Goal: Check status: Check status

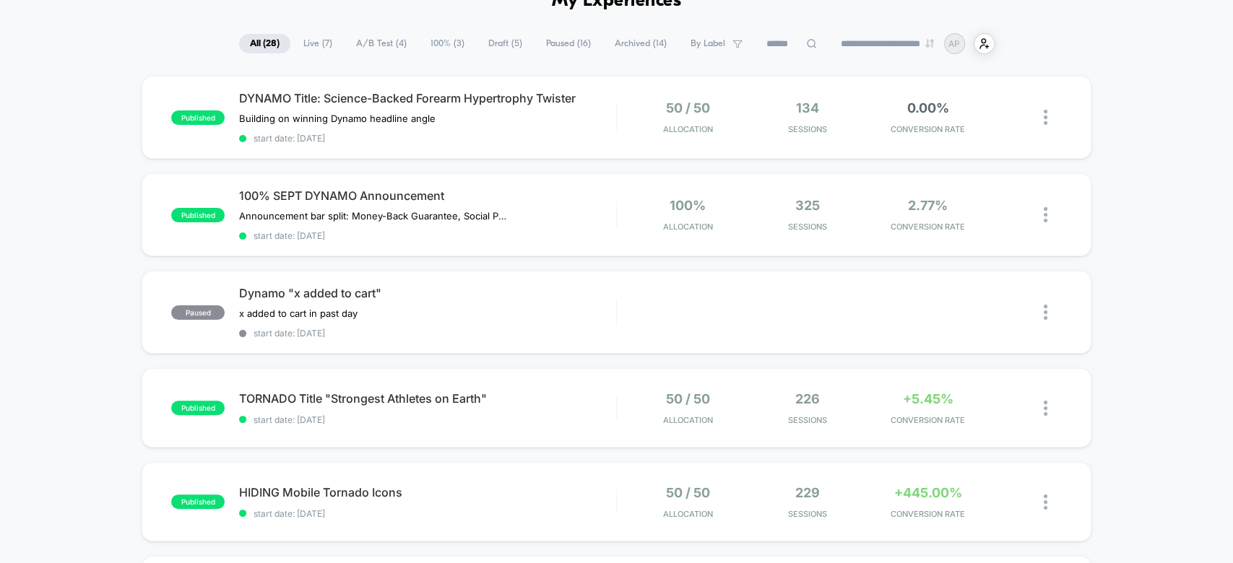
scroll to position [72, 0]
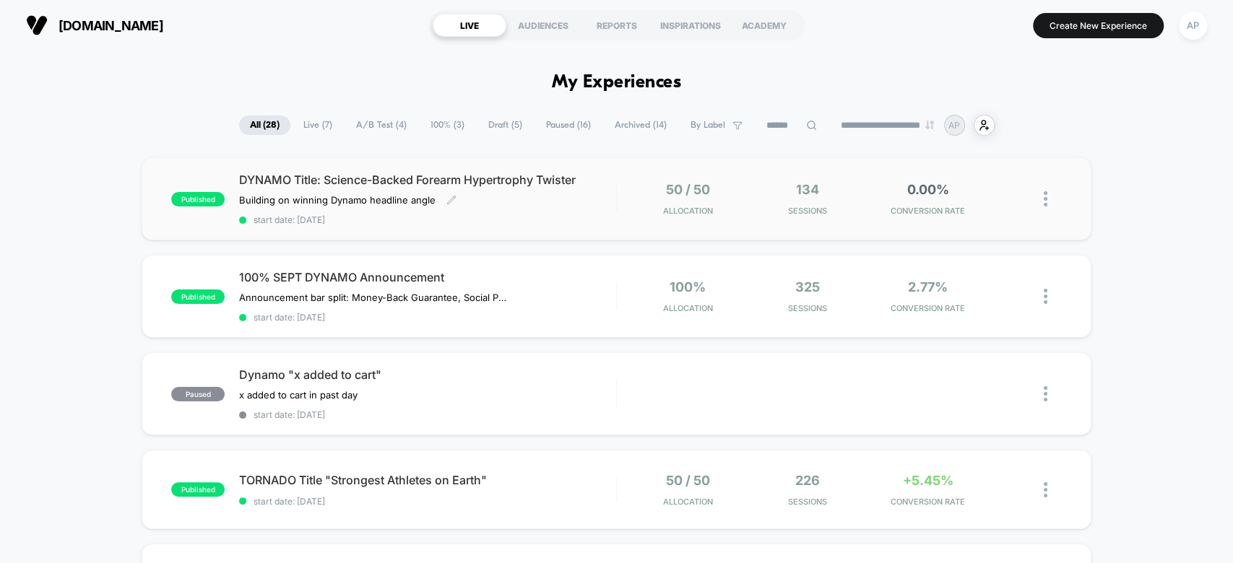
click at [576, 199] on div "DYNAMO Title: Science-Backed Forearm Hypertrophy Twister Building on winning Dy…" at bounding box center [427, 199] width 376 height 53
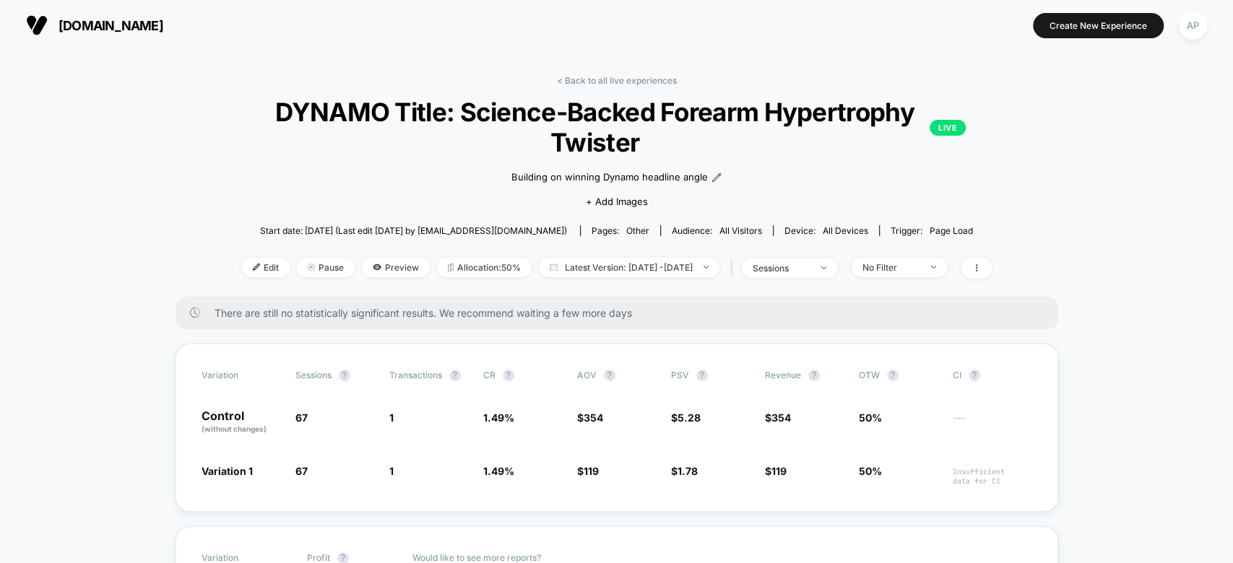
scroll to position [70, 0]
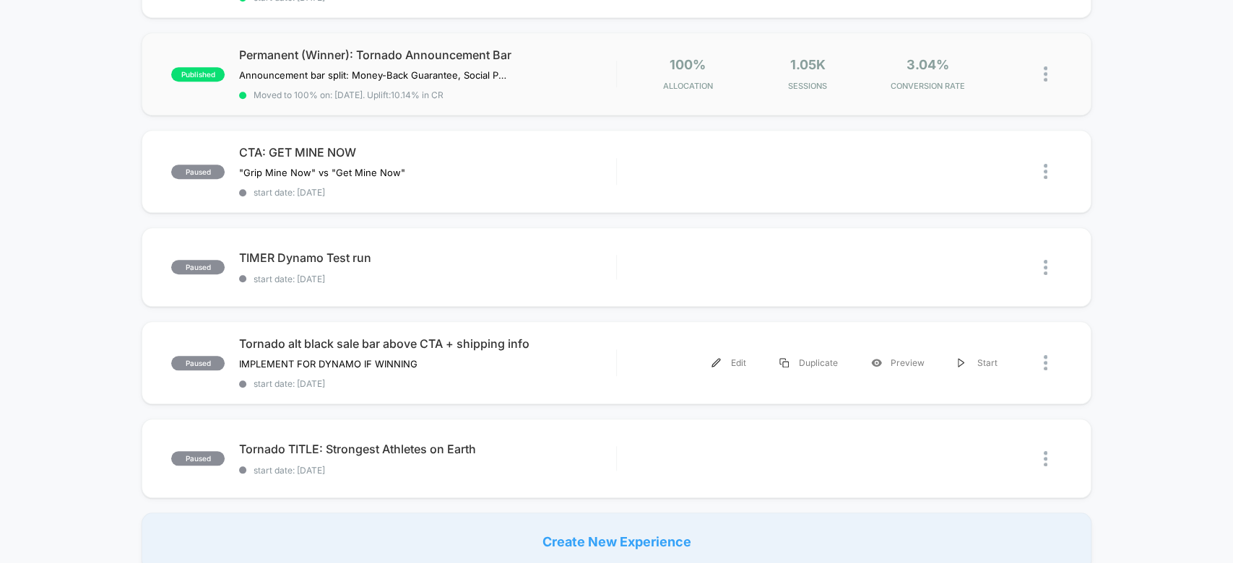
scroll to position [893, 0]
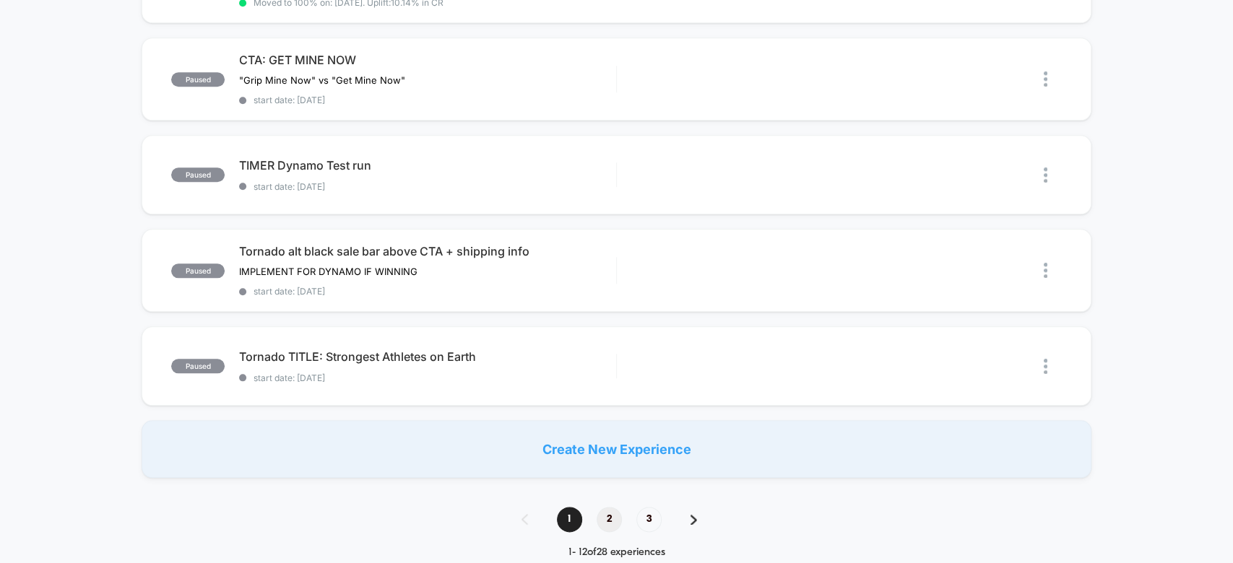
click at [601, 507] on span "2" at bounding box center [609, 519] width 25 height 25
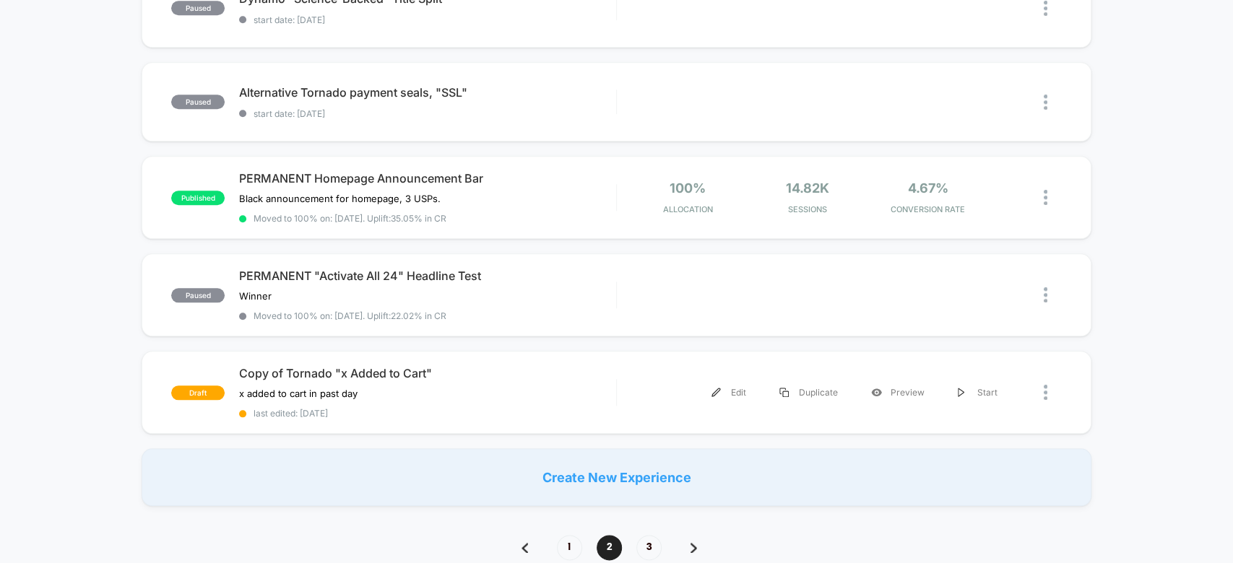
scroll to position [909, 0]
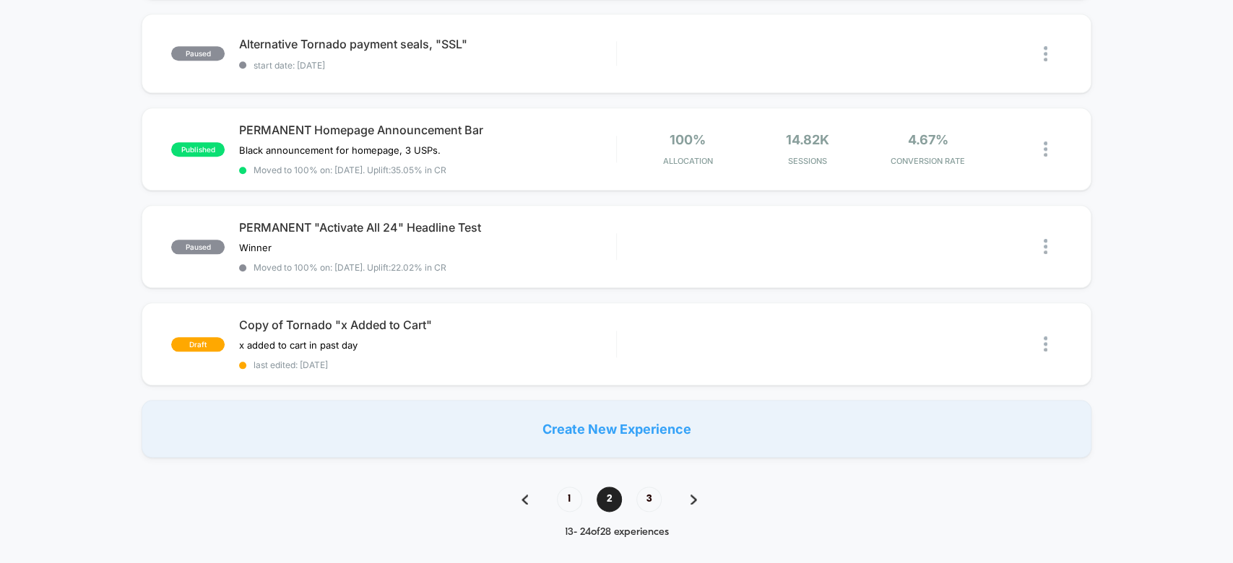
click at [652, 469] on div "**********" at bounding box center [616, 467] width 1233 height 2525
drag, startPoint x: 652, startPoint y: 469, endPoint x: 649, endPoint y: 488, distance: 19.0
click at [649, 488] on div "**********" at bounding box center [616, 467] width 1233 height 2525
click at [649, 488] on span "3" at bounding box center [648, 499] width 25 height 25
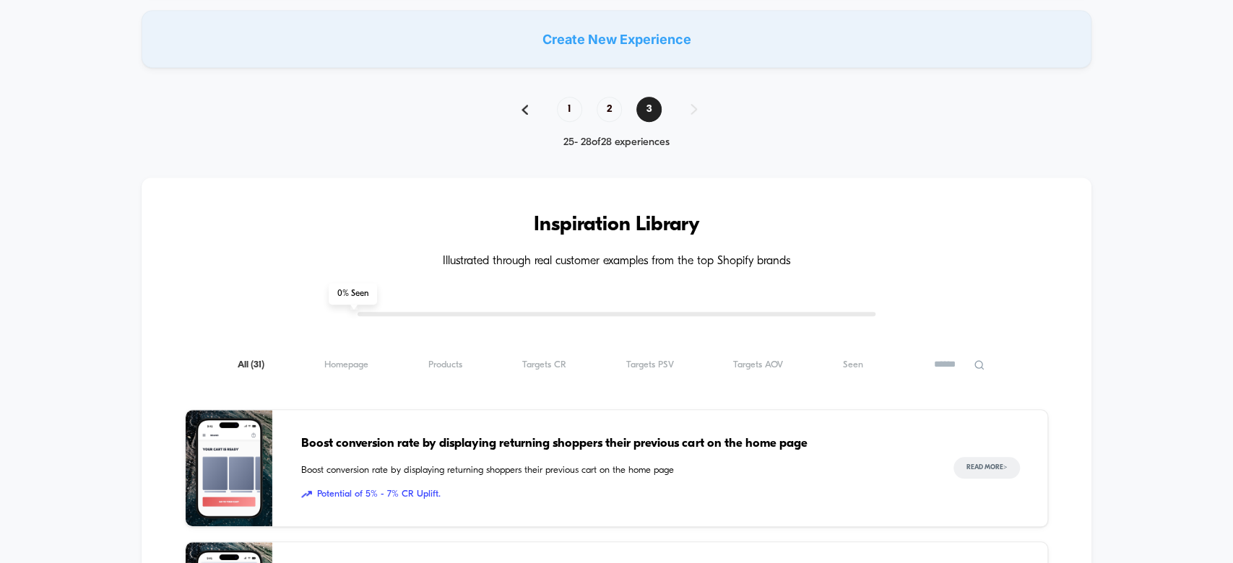
scroll to position [526, 0]
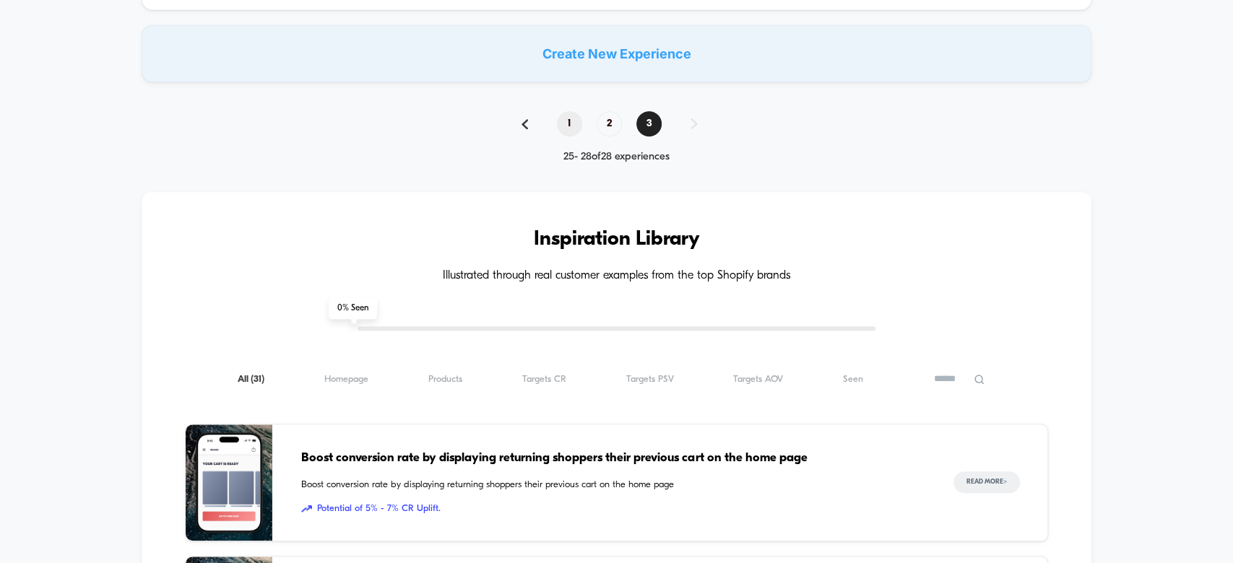
click at [577, 121] on span "1" at bounding box center [569, 123] width 25 height 25
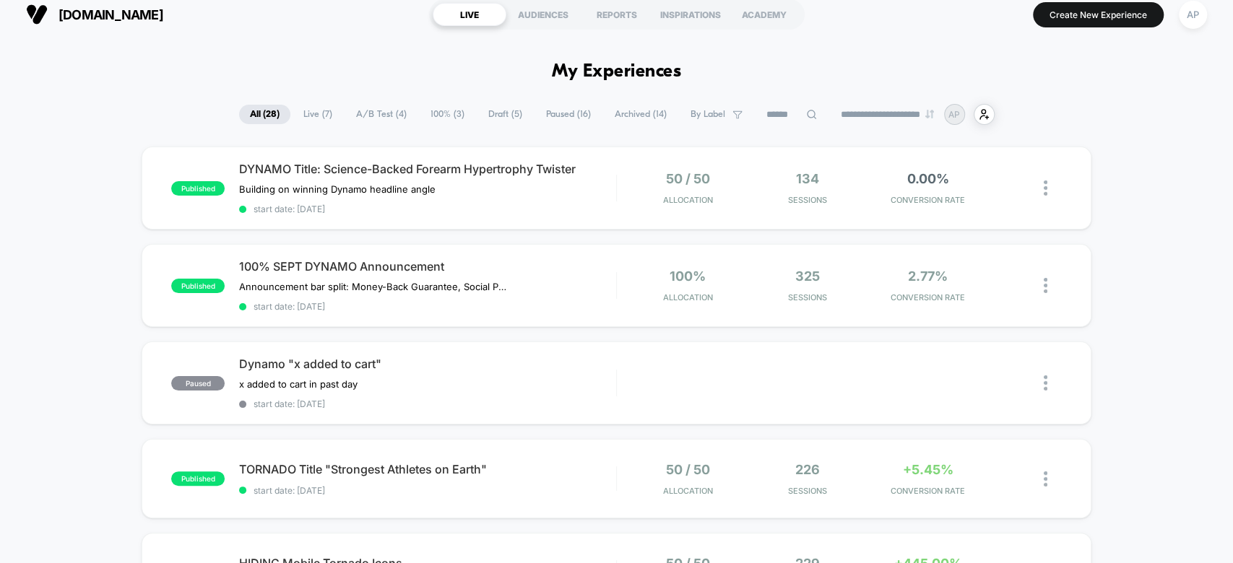
scroll to position [0, 0]
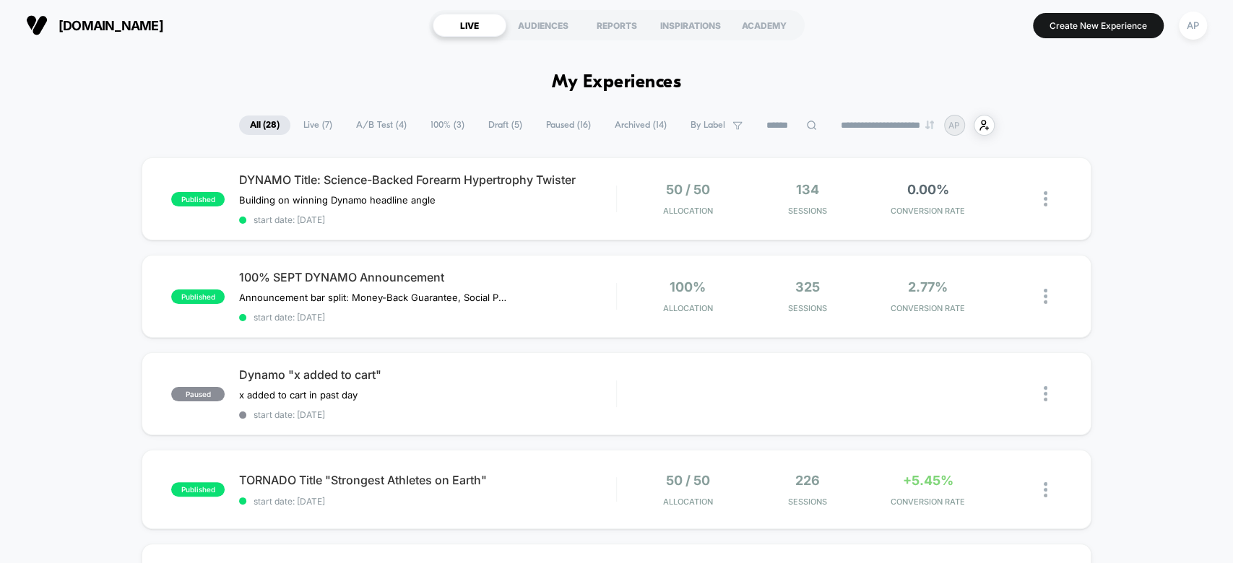
drag, startPoint x: 801, startPoint y: 61, endPoint x: 769, endPoint y: 60, distance: 32.5
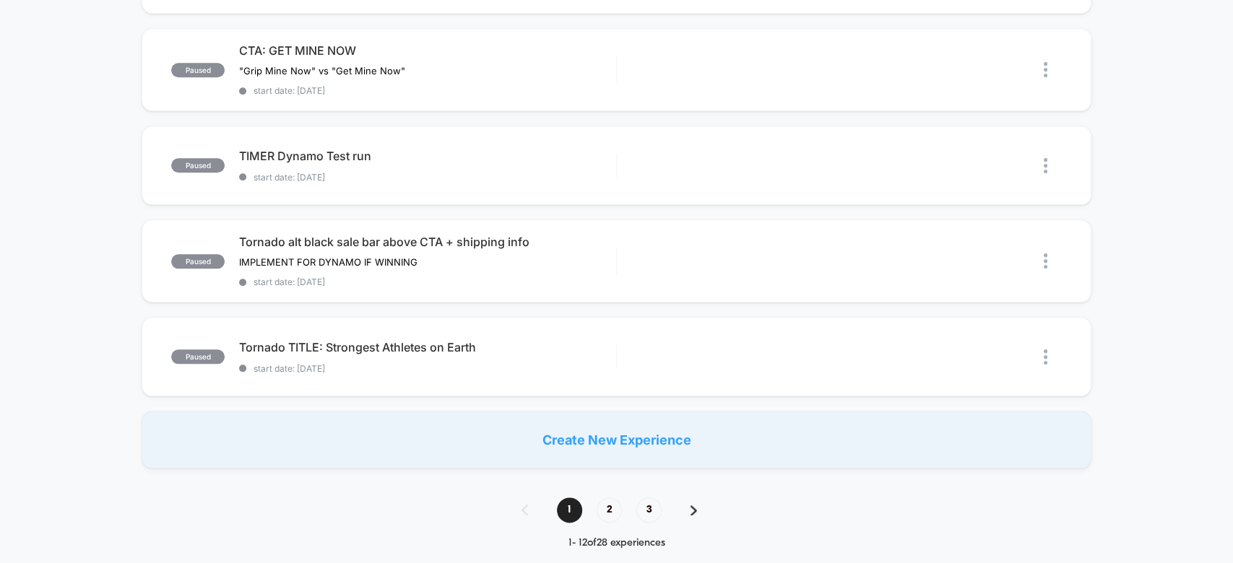
scroll to position [909, 0]
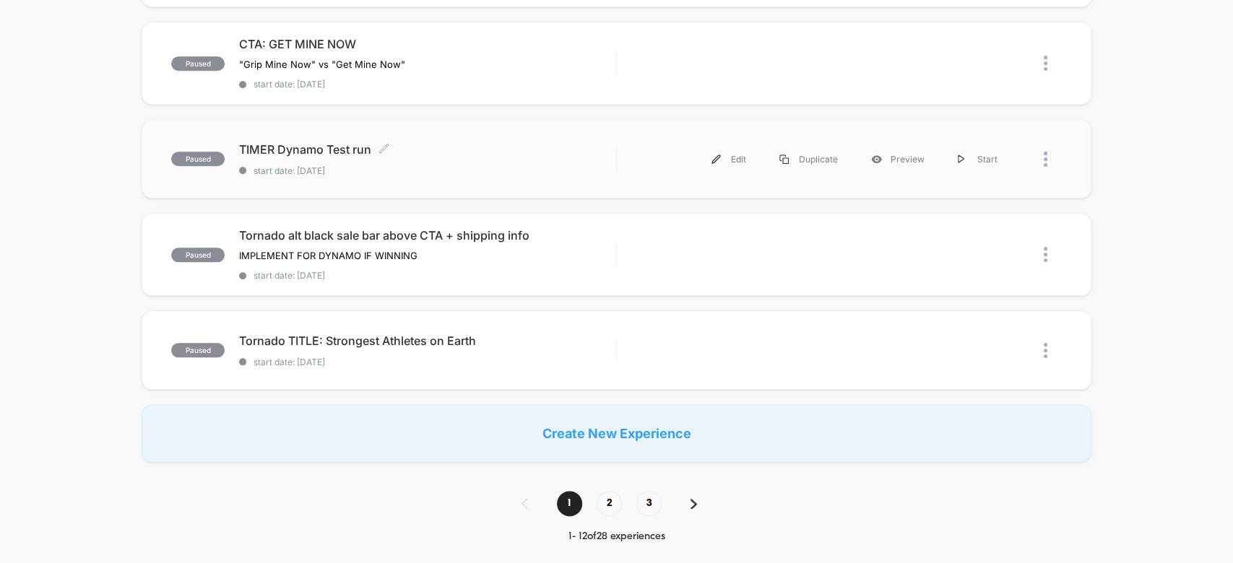
click at [589, 142] on span "TIMER Dynamo Test run Click to edit experience details" at bounding box center [427, 149] width 376 height 14
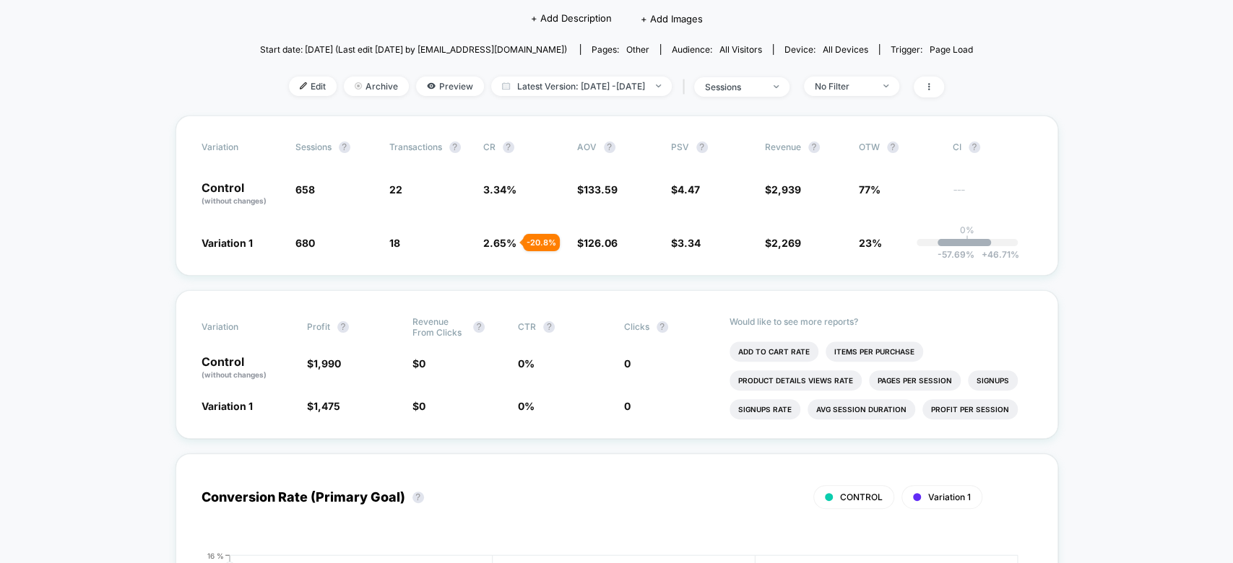
scroll to position [153, 0]
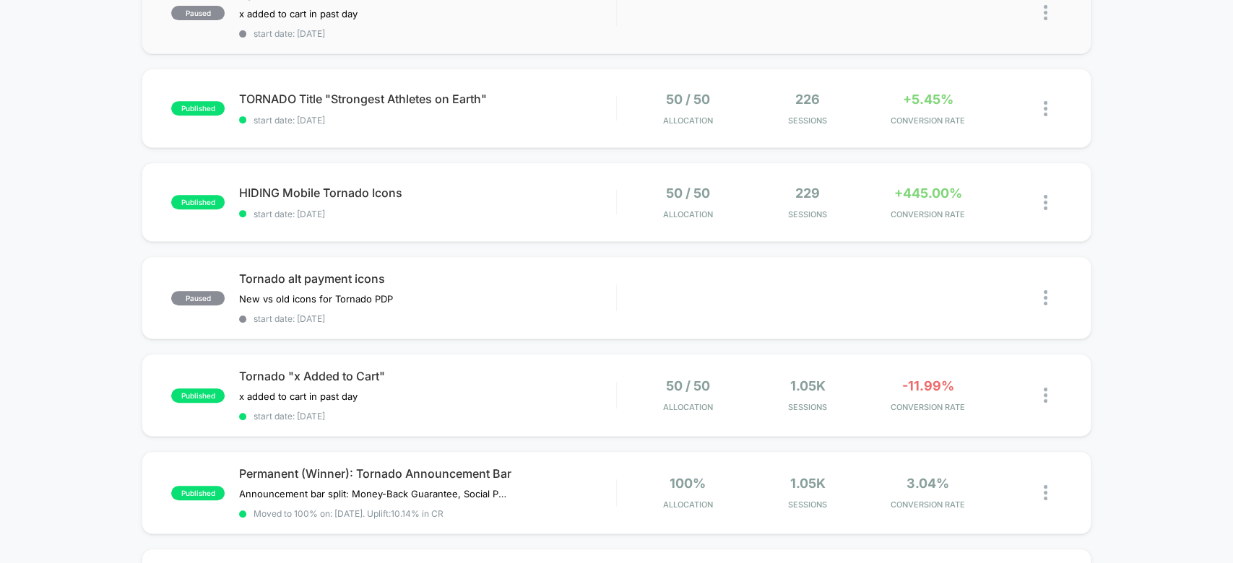
scroll to position [393, 0]
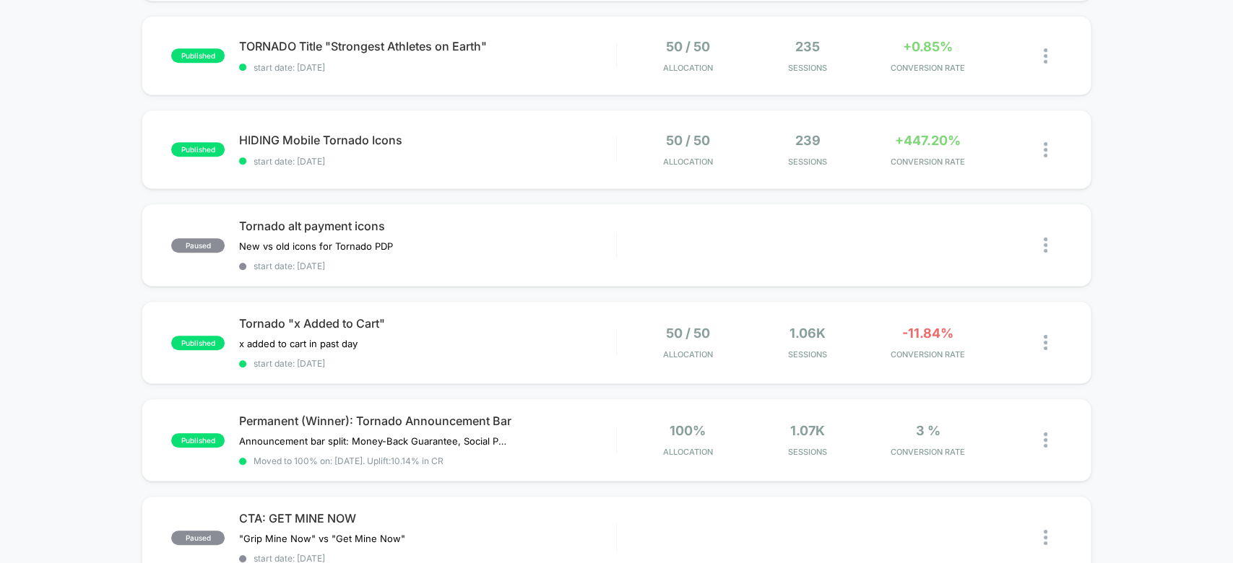
scroll to position [392, 0]
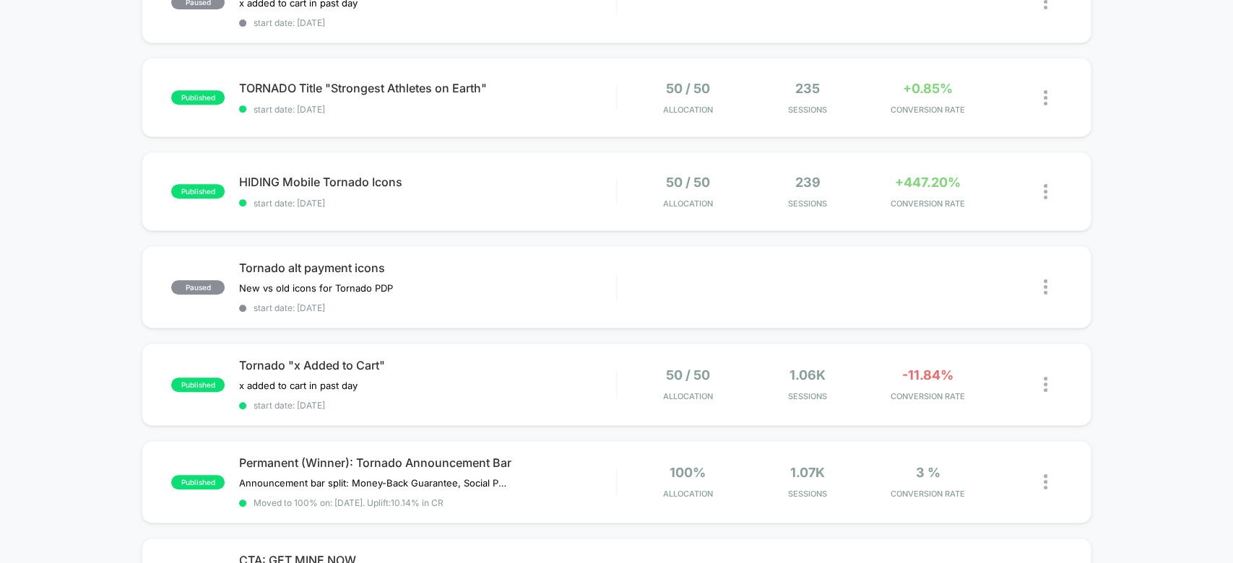
click at [1190, 340] on div "published DYNAMO Title: Science-Backed Forearm Hypertrophy Twister Building on …" at bounding box center [616, 371] width 1233 height 1213
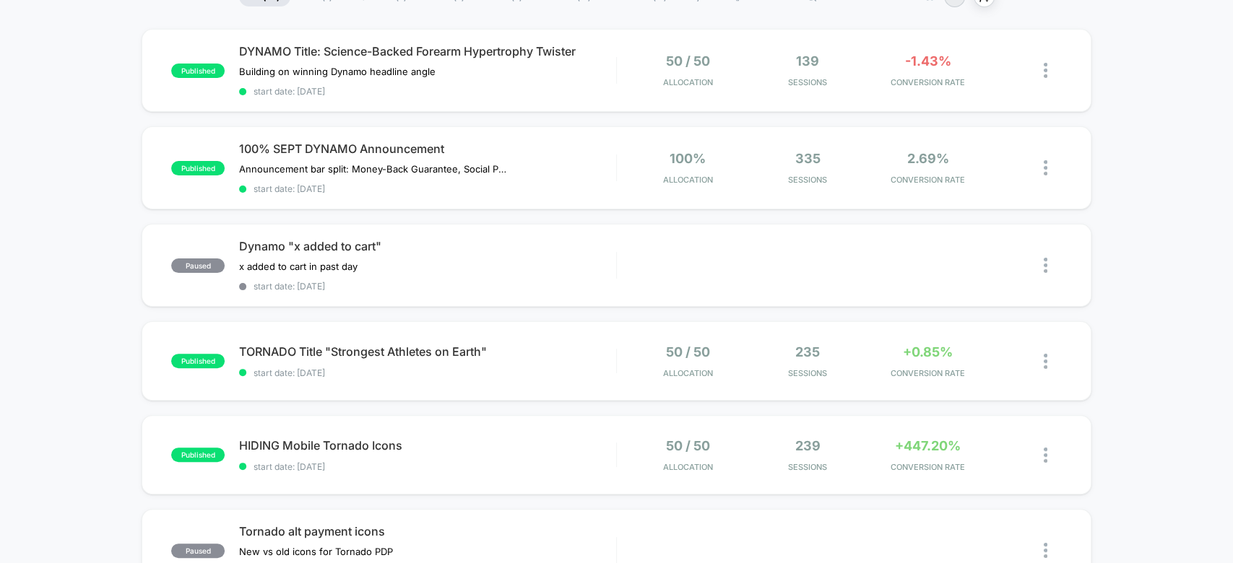
scroll to position [157, 0]
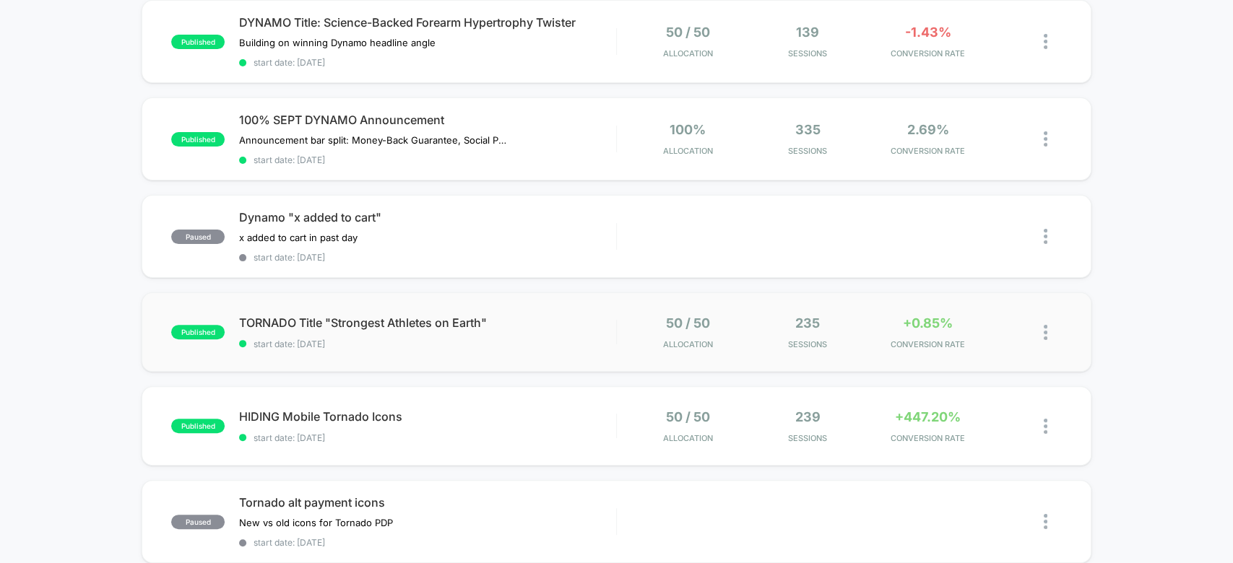
click at [553, 343] on div "published TORNADO Title "Strongest Athletes on Earth" start date: [DATE] 50 / 5…" at bounding box center [616, 332] width 949 height 79
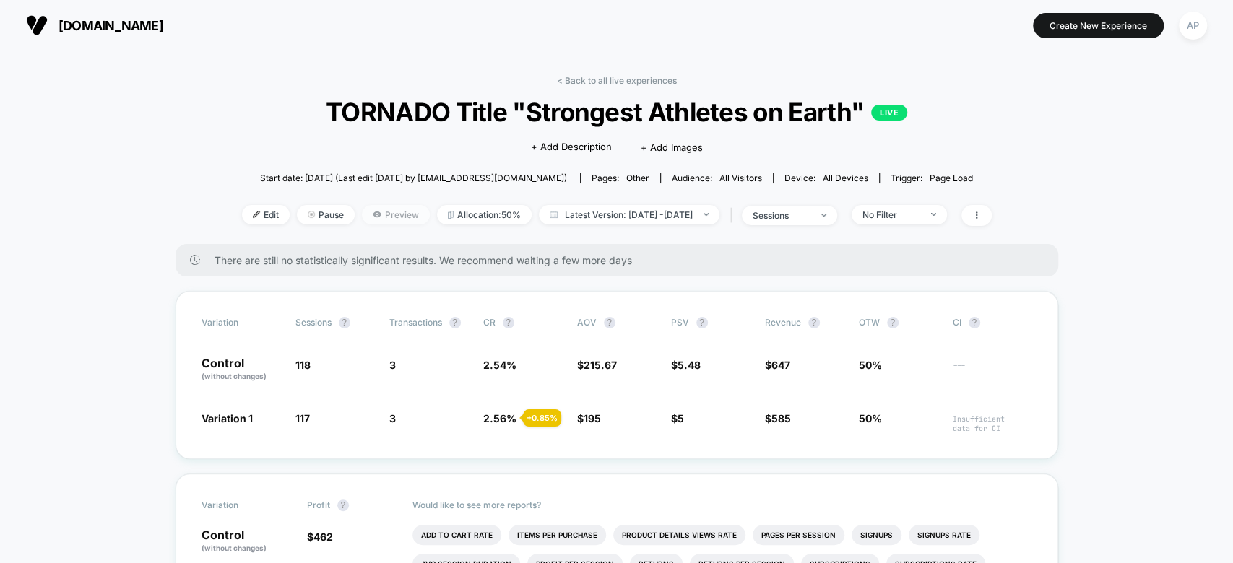
drag, startPoint x: 347, startPoint y: 199, endPoint x: 392, endPoint y: 209, distance: 46.6
click at [392, 209] on div "< Back to all live experiences TORNADO Title "Strongest Athletes on Earth" LIVE…" at bounding box center [617, 159] width 750 height 169
click at [376, 212] on span "Preview" at bounding box center [396, 215] width 68 height 20
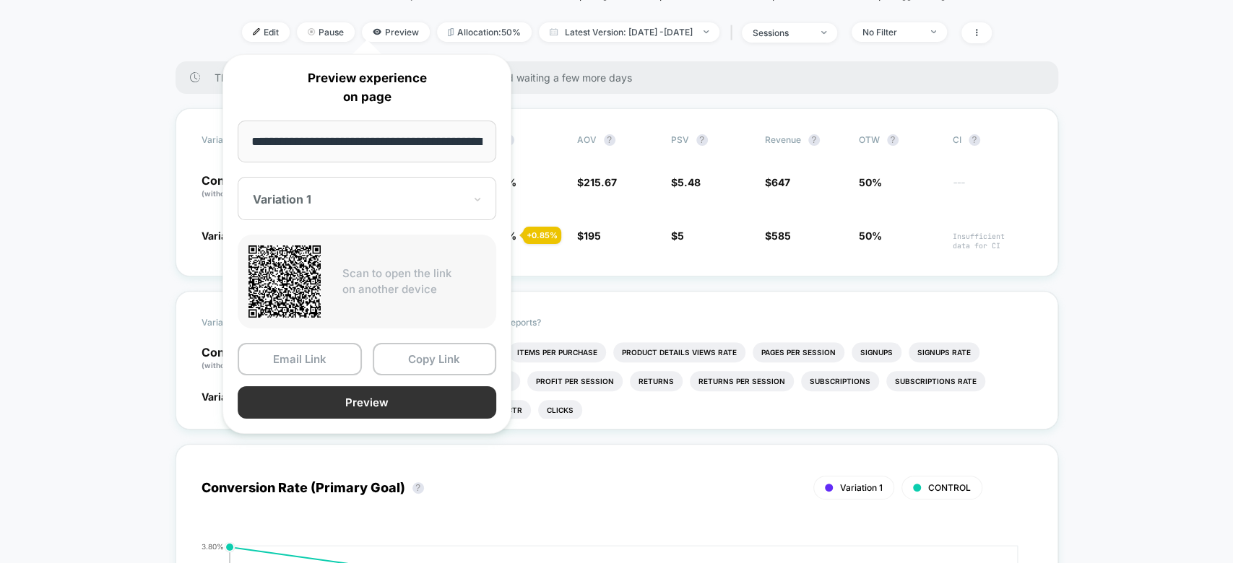
click at [390, 391] on button "Preview" at bounding box center [367, 402] width 259 height 33
